Goal: Information Seeking & Learning: Check status

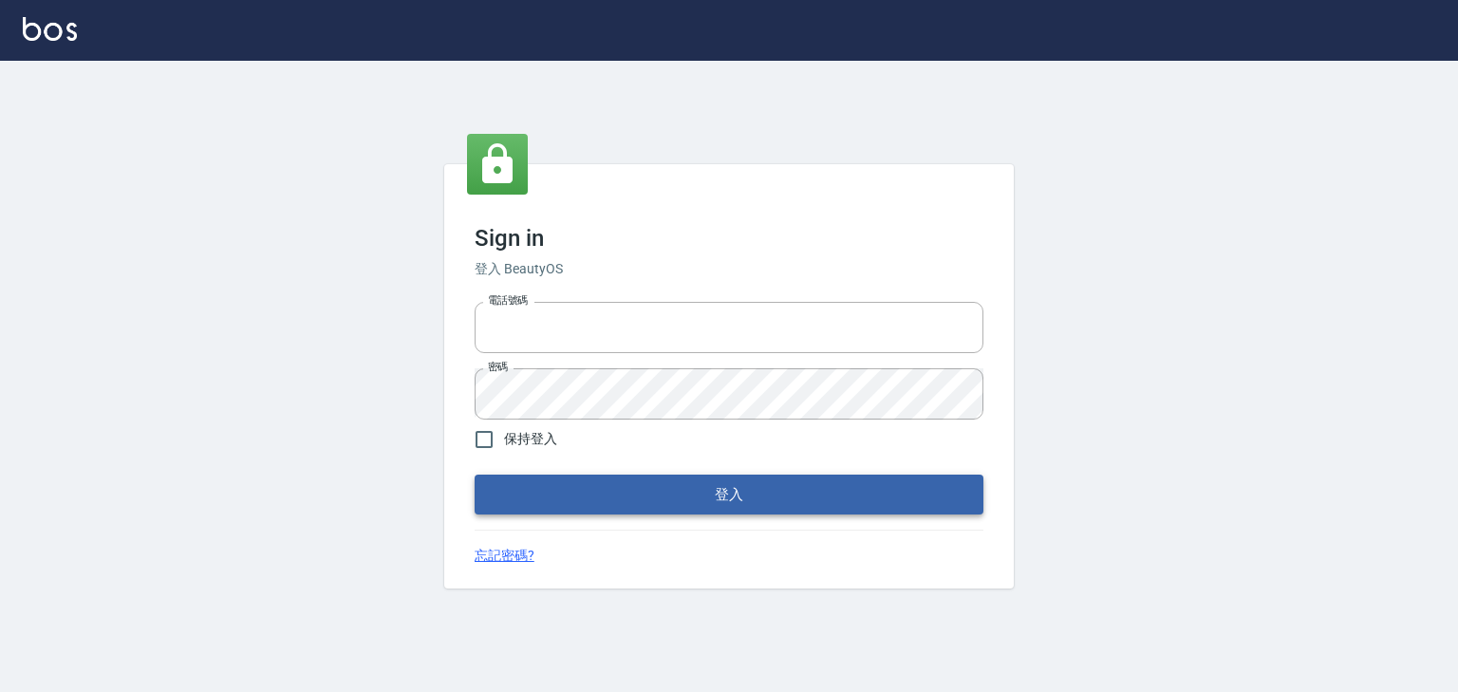
type input "0910967130"
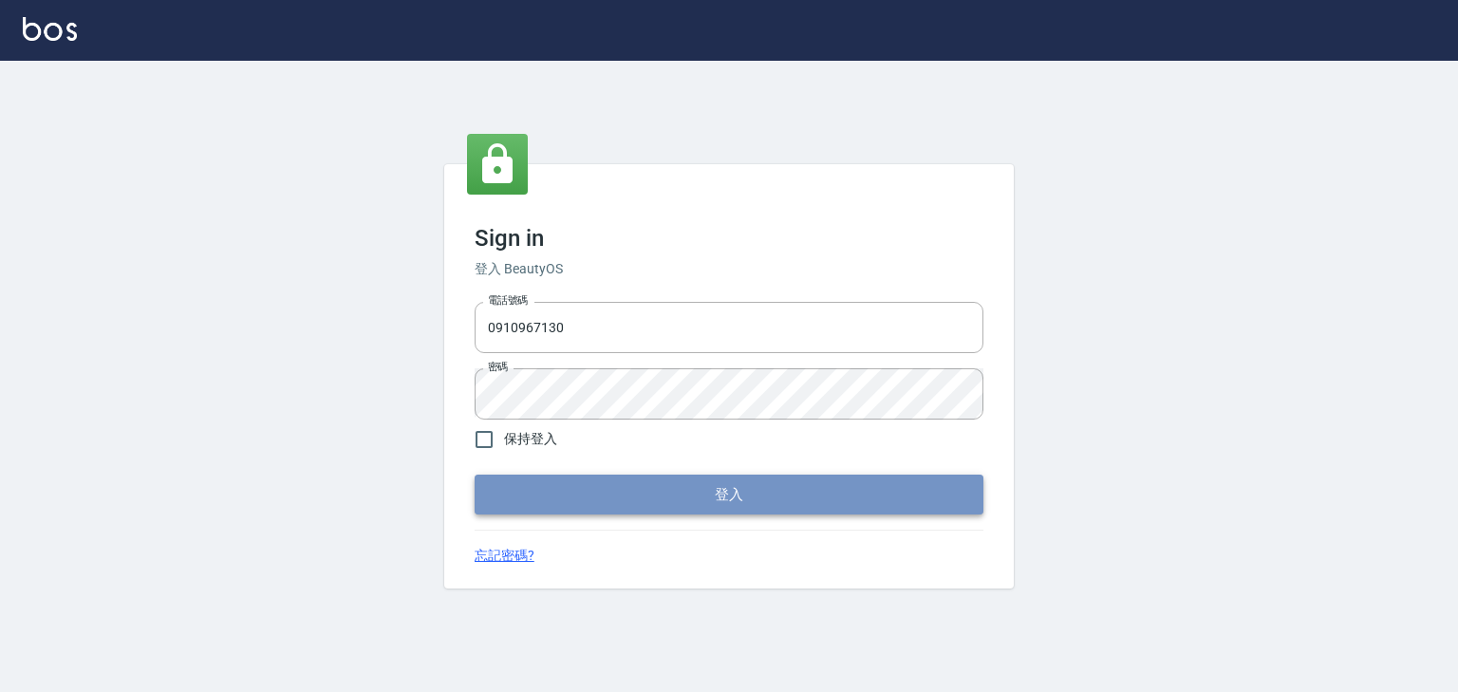
click at [733, 503] on button "登入" at bounding box center [729, 495] width 509 height 40
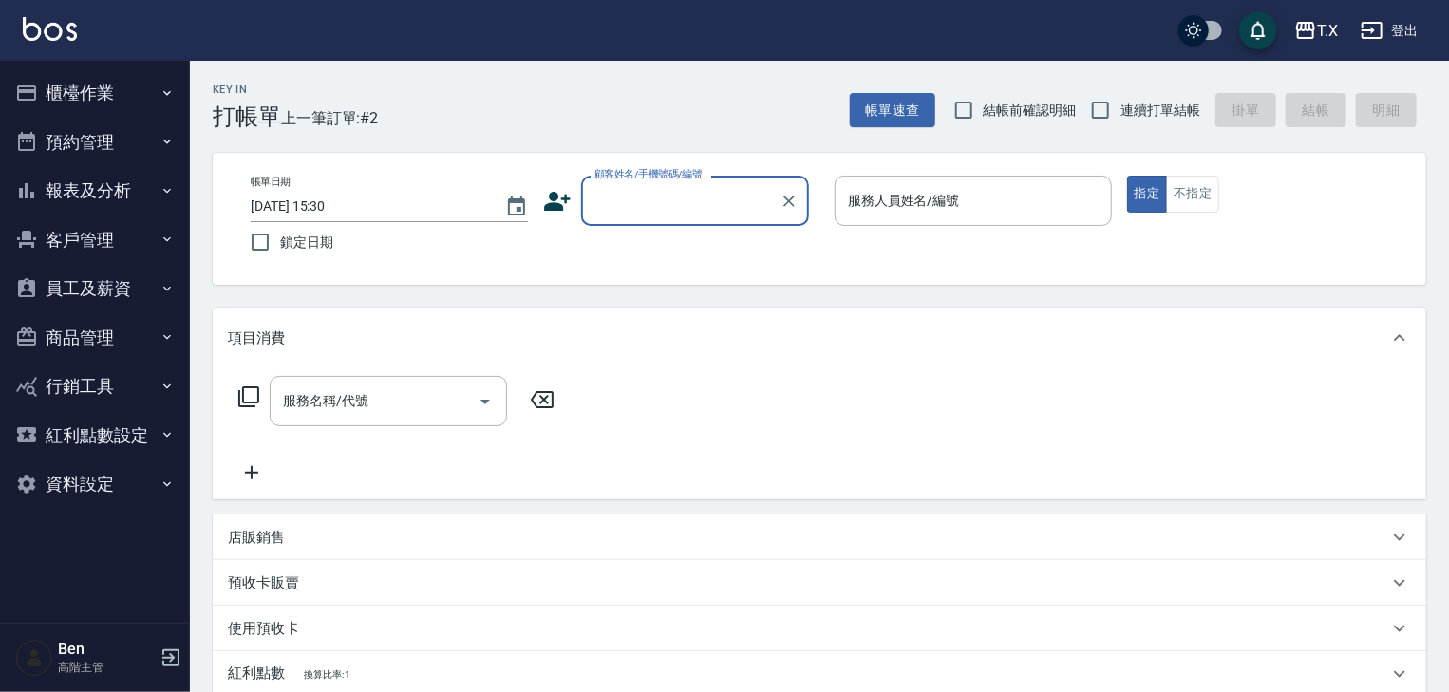
click at [101, 192] on button "報表及分析" at bounding box center [95, 190] width 175 height 49
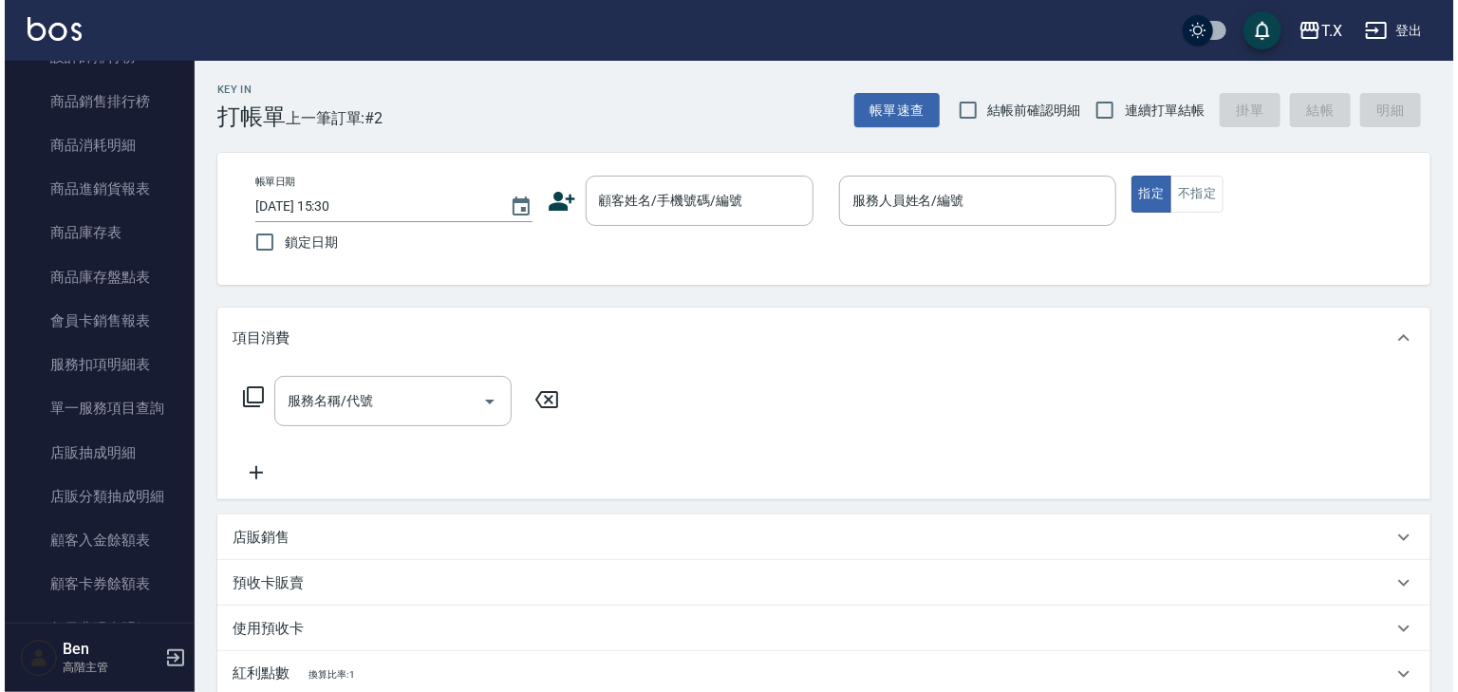
scroll to position [870, 0]
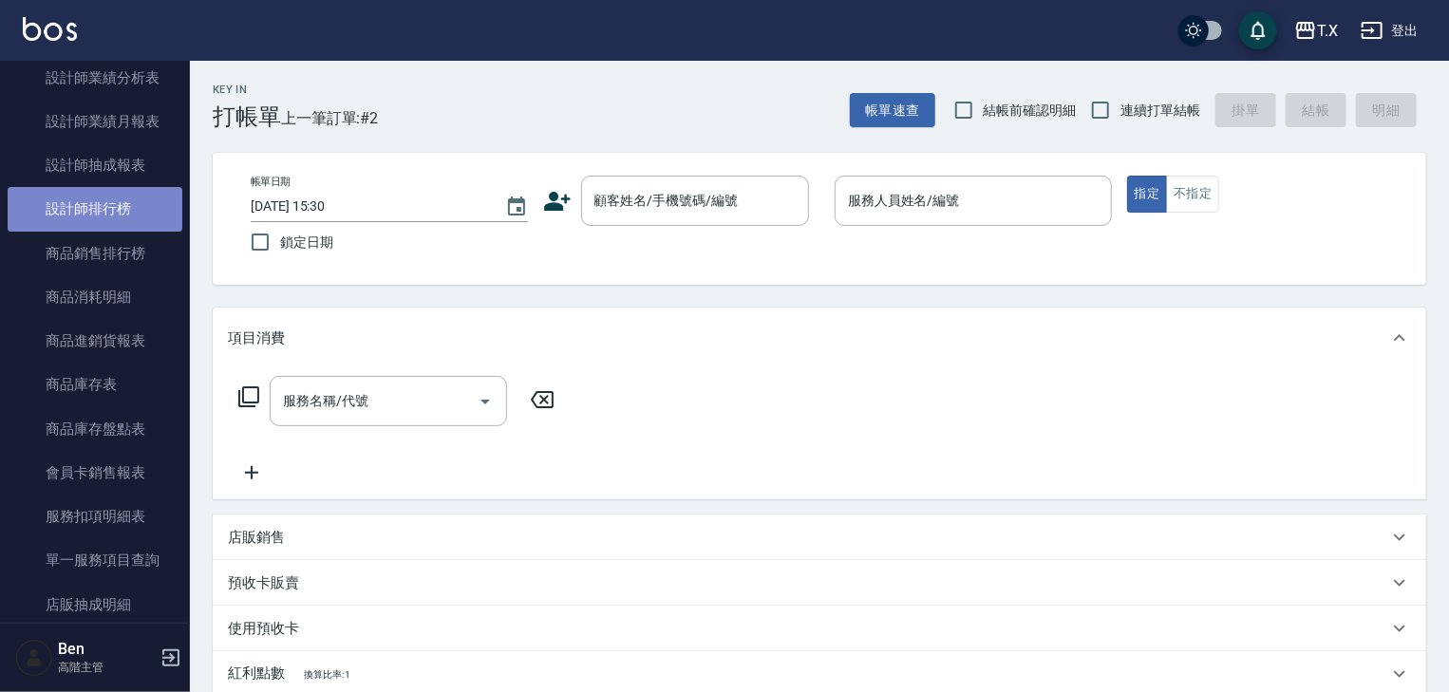
click at [101, 224] on link "設計師排行榜" at bounding box center [95, 209] width 175 height 44
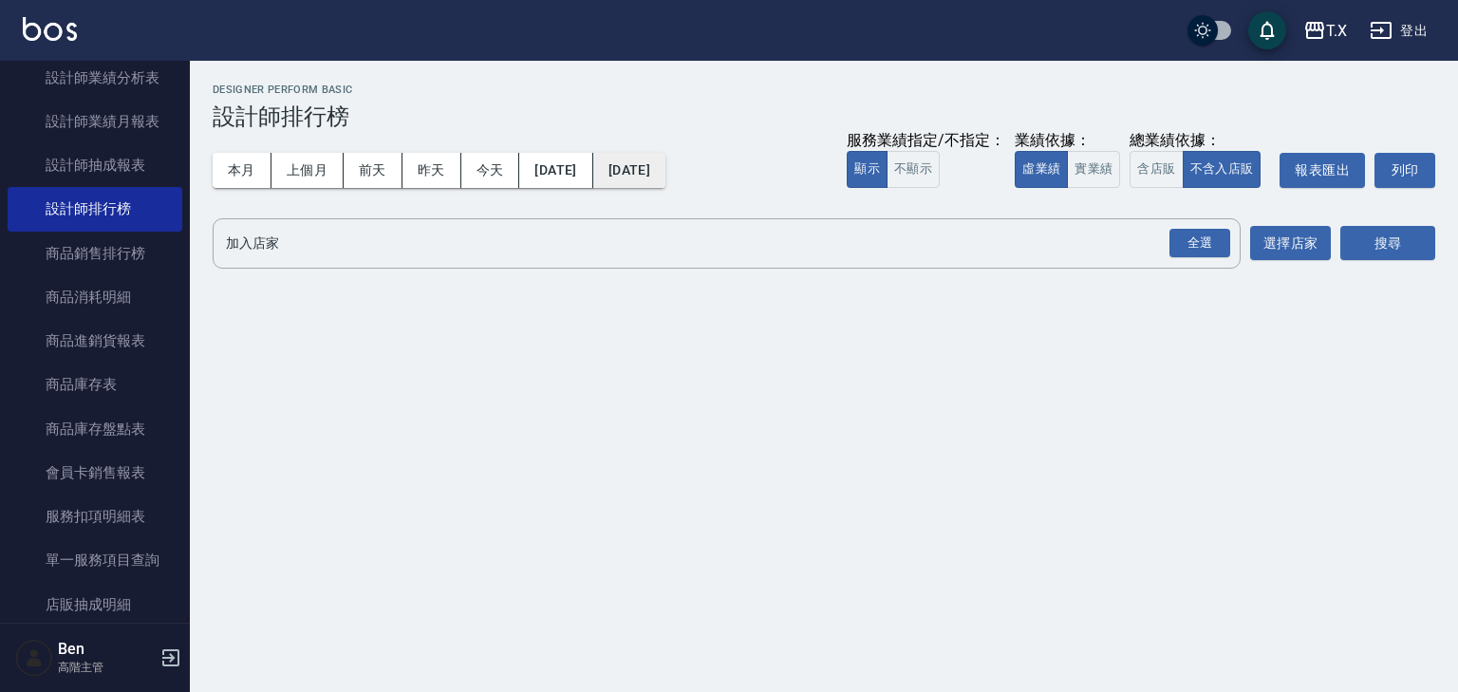
click at [665, 168] on button "[DATE]" at bounding box center [629, 170] width 72 height 35
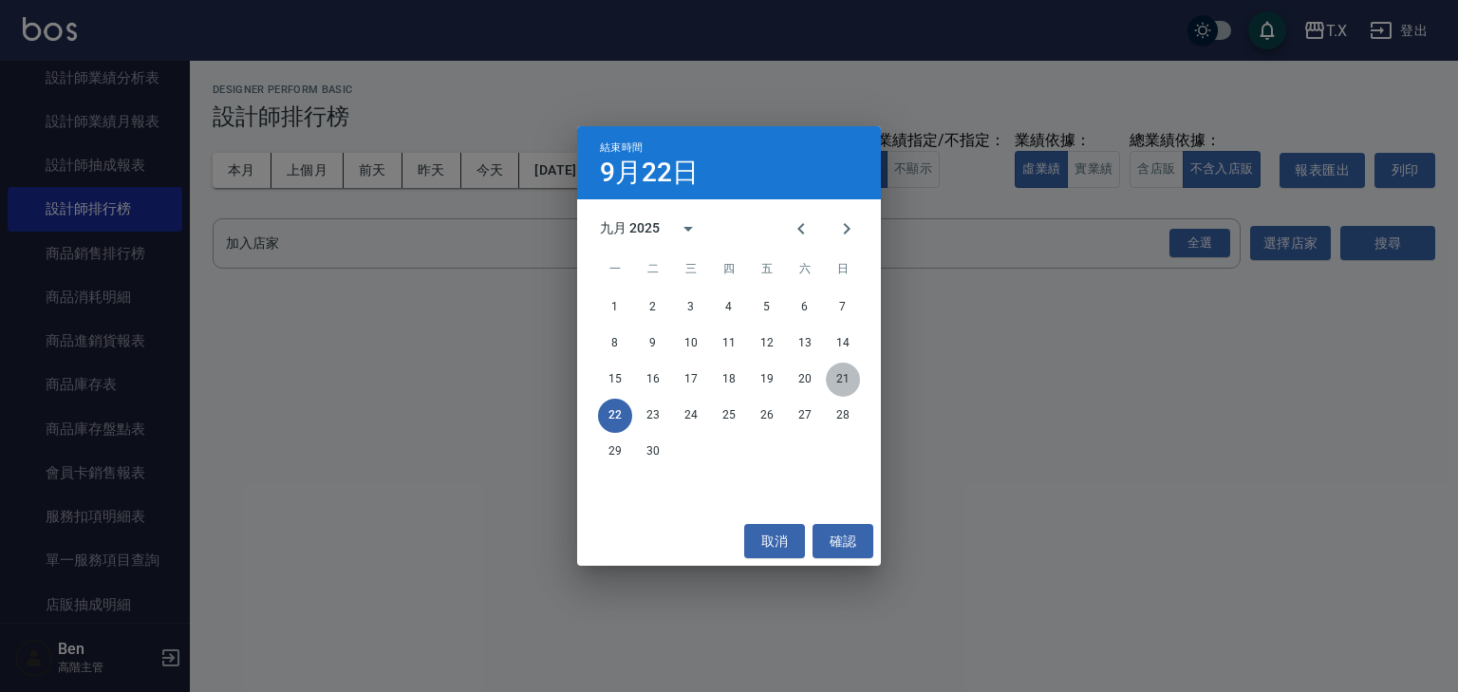
click at [844, 380] on button "21" at bounding box center [843, 380] width 34 height 34
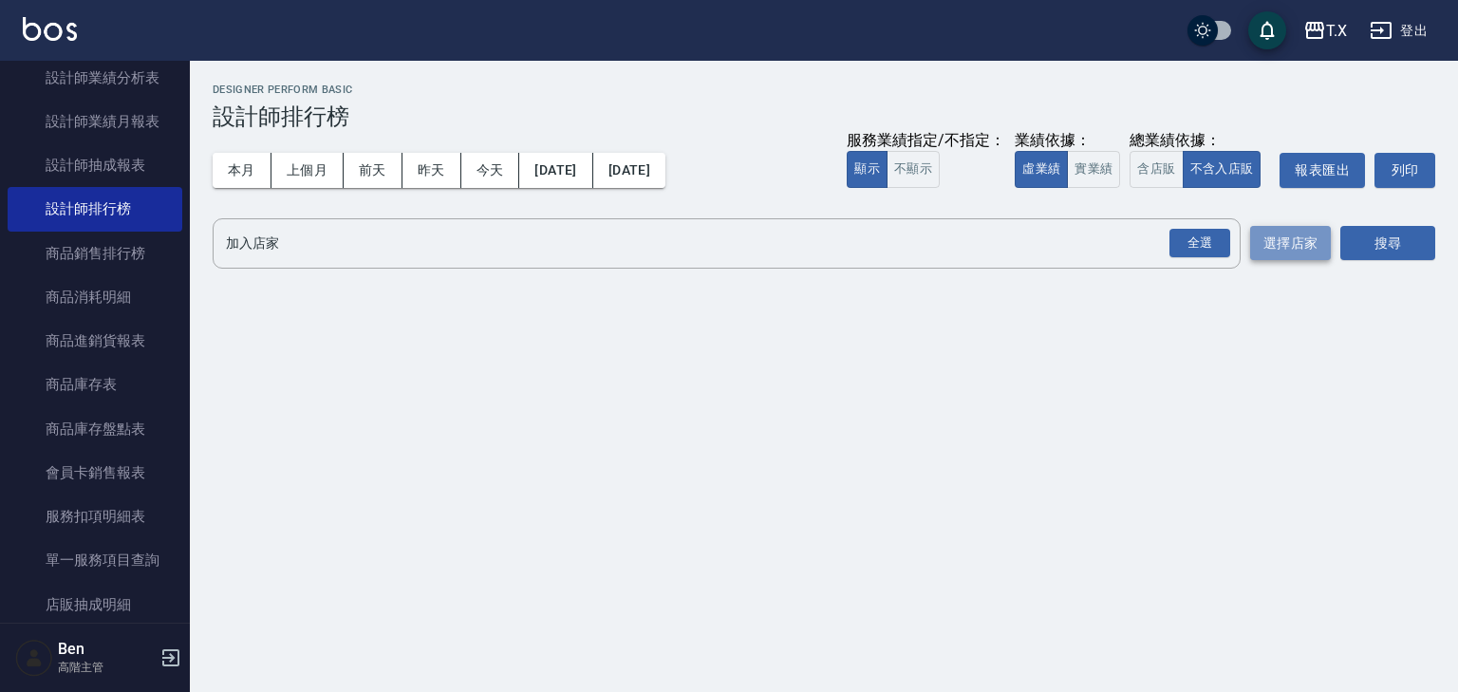
click at [1272, 254] on button "選擇店家" at bounding box center [1290, 243] width 81 height 35
